Goal: Transaction & Acquisition: Register for event/course

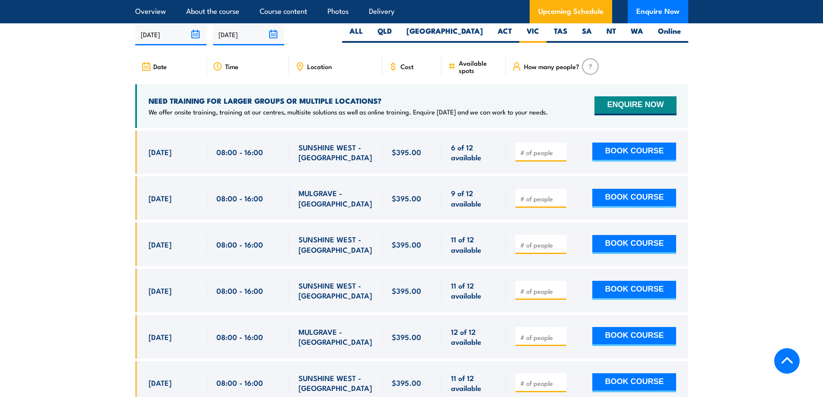
scroll to position [1604, 0]
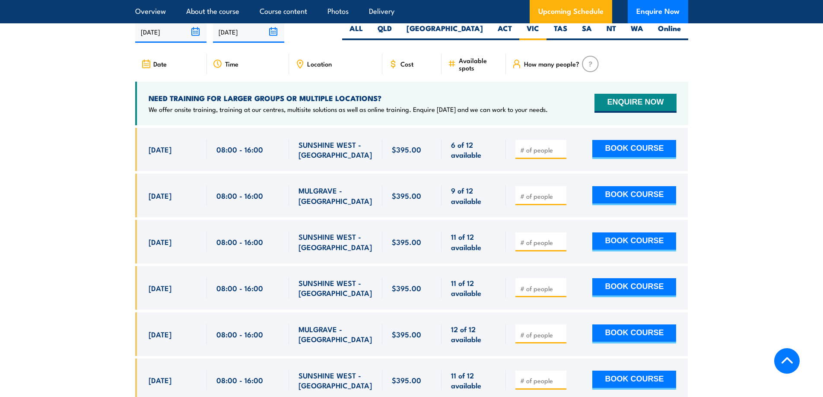
click at [529, 339] on input "number" at bounding box center [541, 334] width 43 height 9
type input "1"
click at [559, 339] on input "1" at bounding box center [541, 334] width 43 height 9
click at [621, 343] on button "BOOK COURSE" at bounding box center [634, 333] width 84 height 19
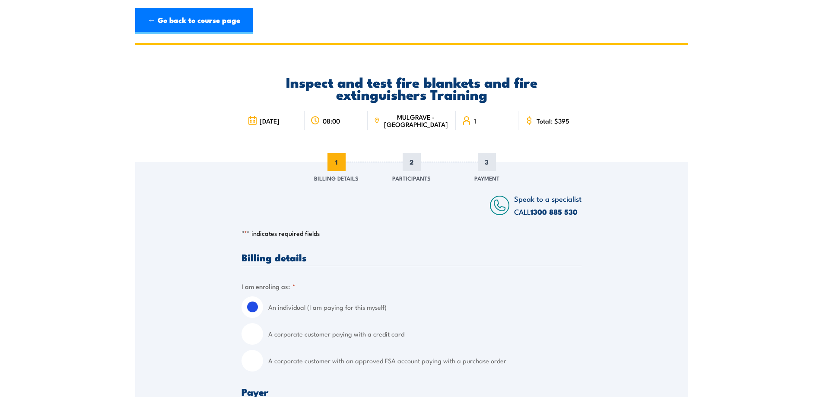
click at [252, 332] on input "A corporate customer paying with a credit card" at bounding box center [252, 334] width 22 height 22
radio input "true"
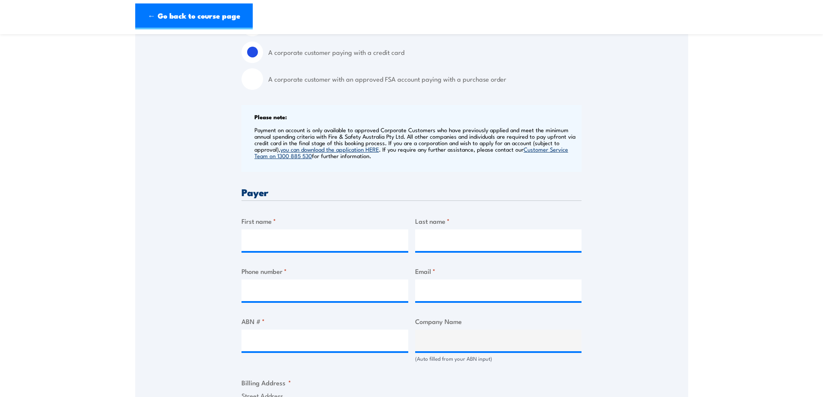
scroll to position [302, 0]
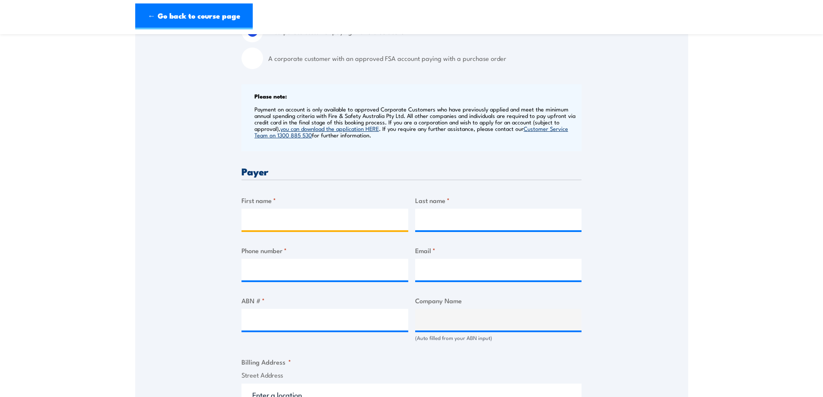
click at [253, 220] on input "First name *" at bounding box center [324, 220] width 167 height 22
type input "Sara"
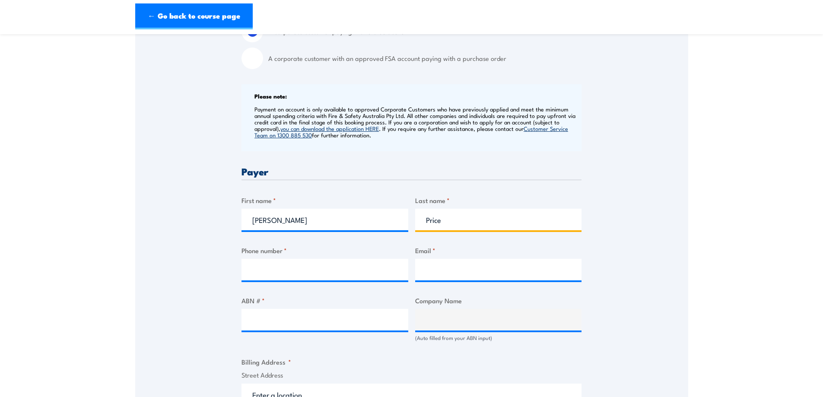
type input "Price"
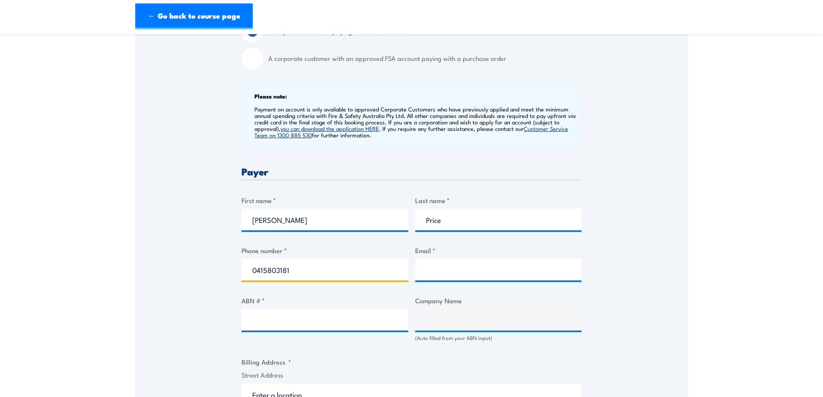
type input "0415803181"
type input "sara@pitard.com.au"
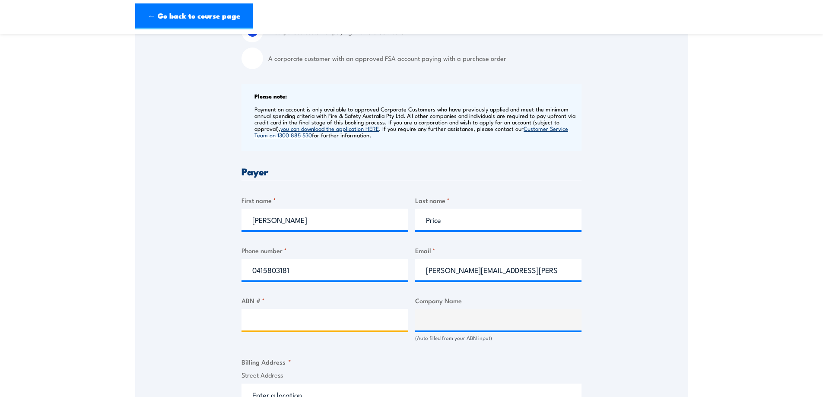
click at [337, 321] on input "ABN # *" at bounding box center [324, 320] width 167 height 22
click at [263, 318] on input "ABN # *" at bounding box center [324, 320] width 167 height 22
paste input "43 668 409 194"
type input "43 668 409 194"
type input "COLLECTIVE CONSTRUCTION GROUP PTY LTD"
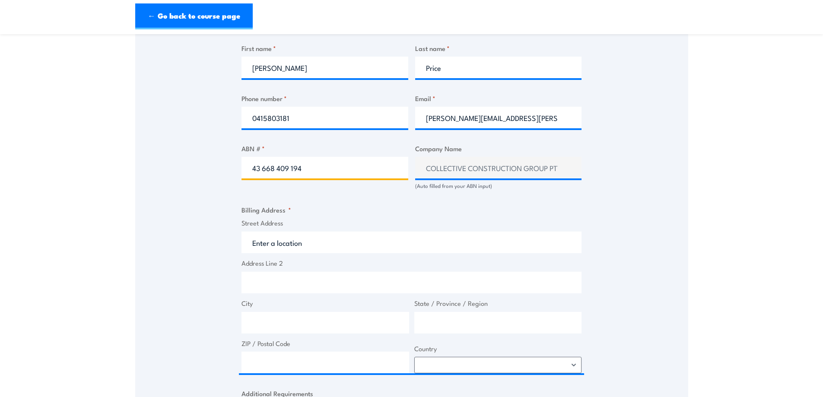
scroll to position [475, 0]
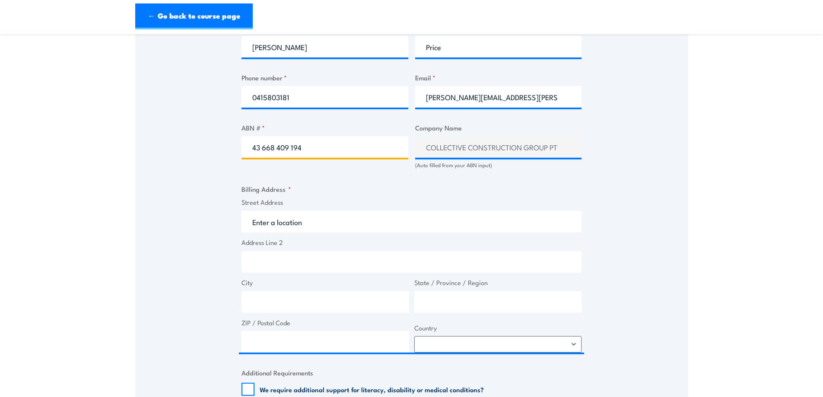
type input "43 668 409 194"
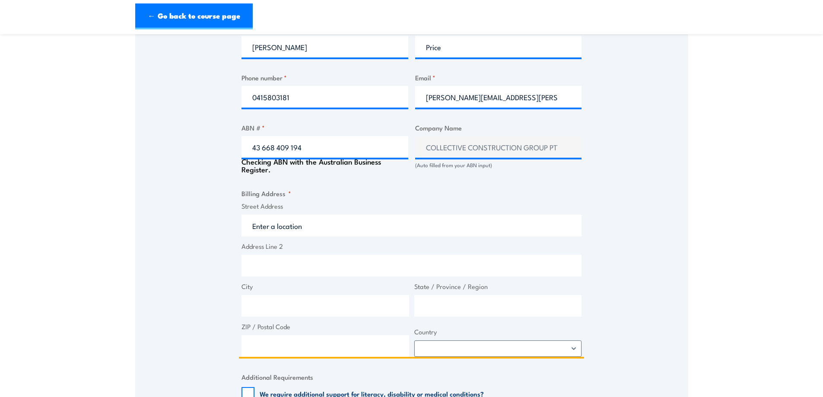
click at [290, 219] on input "Street Address" at bounding box center [411, 226] width 340 height 22
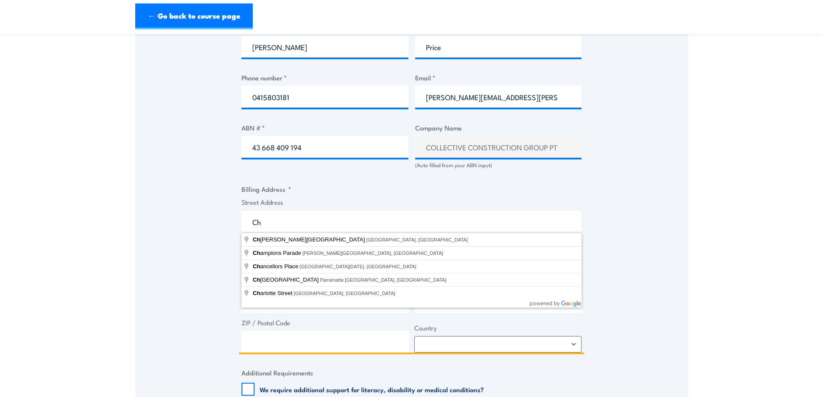
type input "C"
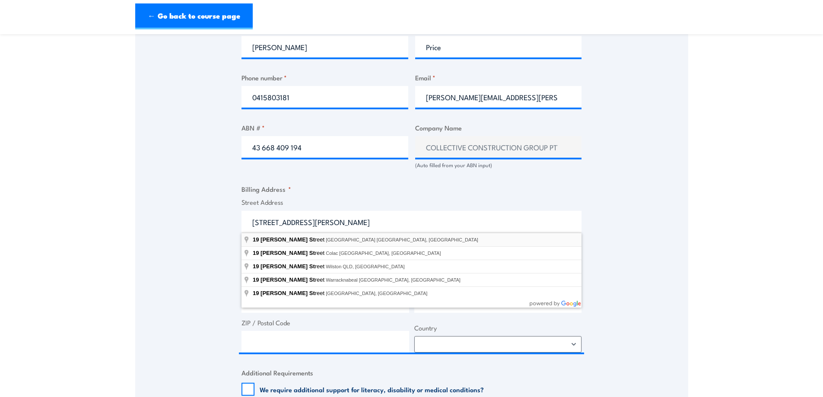
type input "19 Hewitt Street, Cheltenham VIC, Australia"
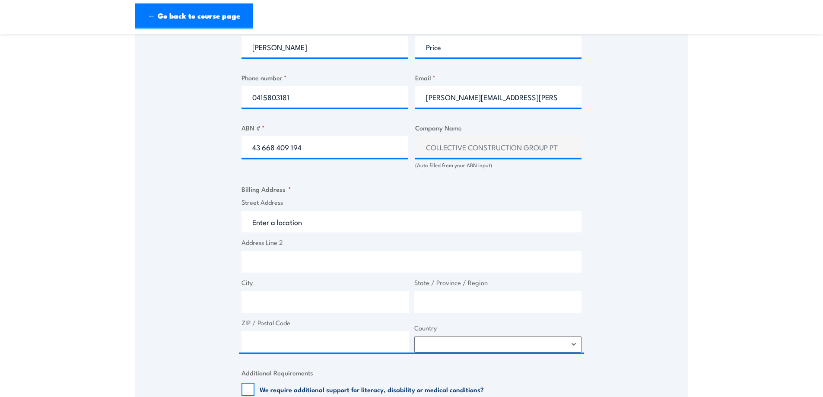
type input "19 Hewitt St"
type input "Cheltenham"
type input "Victoria"
type input "3192"
select select "Australia"
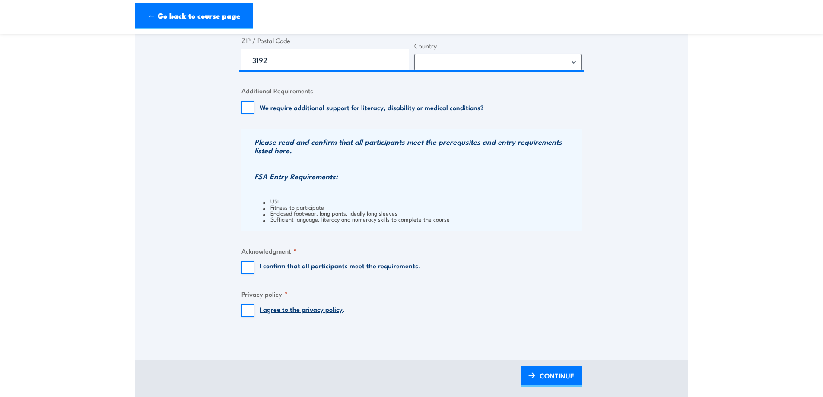
scroll to position [778, 0]
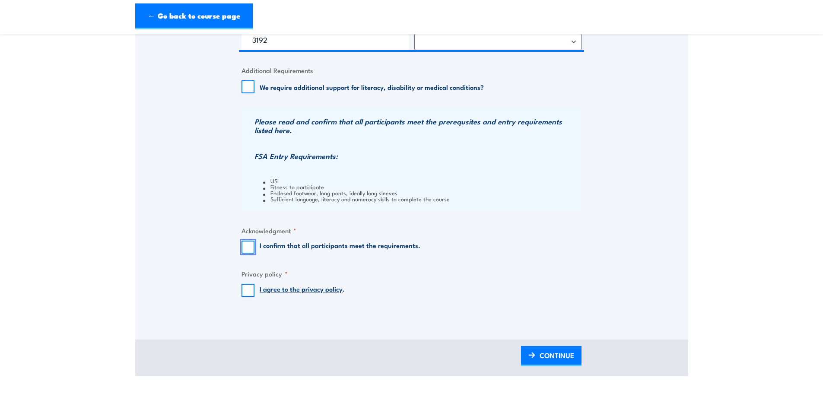
click at [249, 244] on input "I confirm that all participants meet the requirements." at bounding box center [247, 247] width 13 height 13
checkbox input "true"
click at [247, 288] on input "I agree to the privacy policy ." at bounding box center [247, 290] width 13 height 13
checkbox input "true"
click at [571, 359] on span "CONTINUE" at bounding box center [557, 355] width 35 height 23
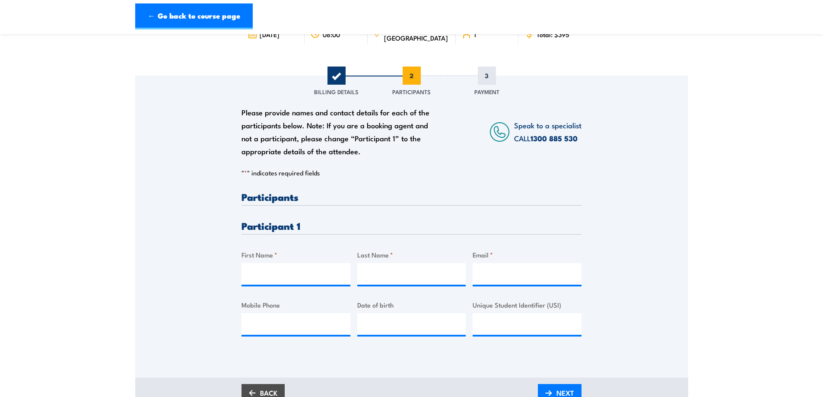
scroll to position [130, 0]
